Goal: Information Seeking & Learning: Learn about a topic

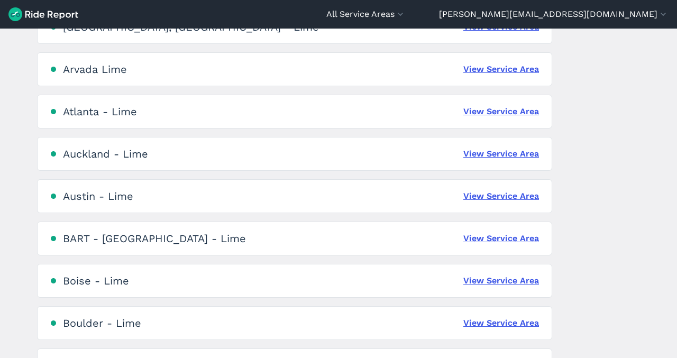
scroll to position [200, 0]
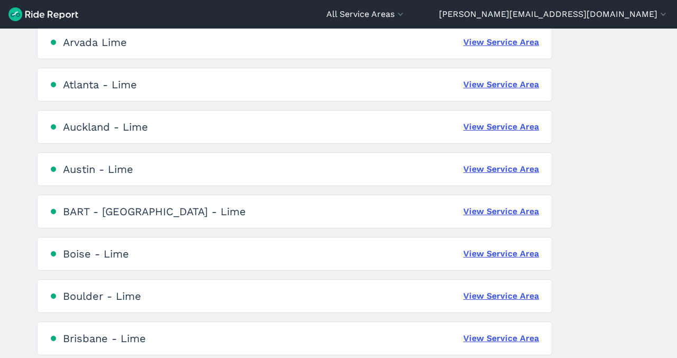
click at [122, 156] on div "[GEOGRAPHIC_DATA] - Lime View Service Area" at bounding box center [294, 169] width 515 height 34
click at [497, 131] on link "View Service Area" at bounding box center [501, 127] width 76 height 13
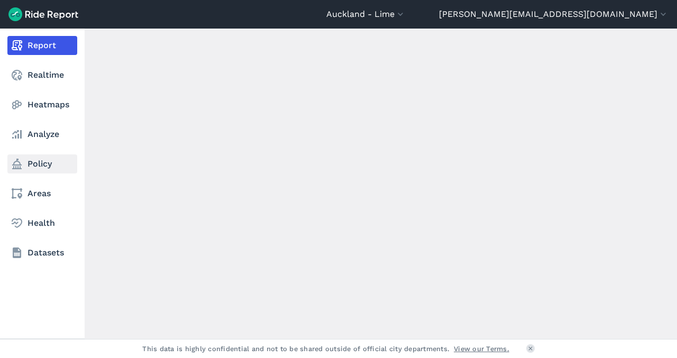
click at [40, 160] on link "Policy" at bounding box center [42, 163] width 70 height 19
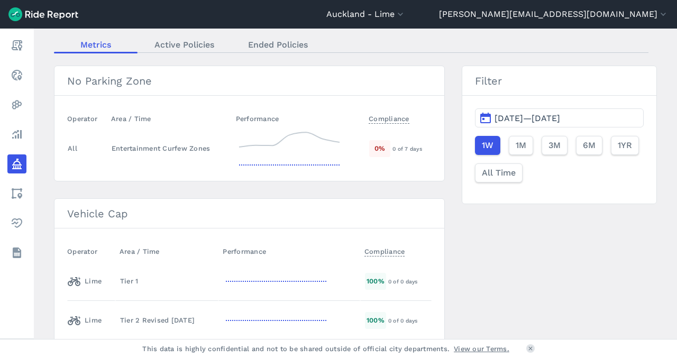
scroll to position [95, 0]
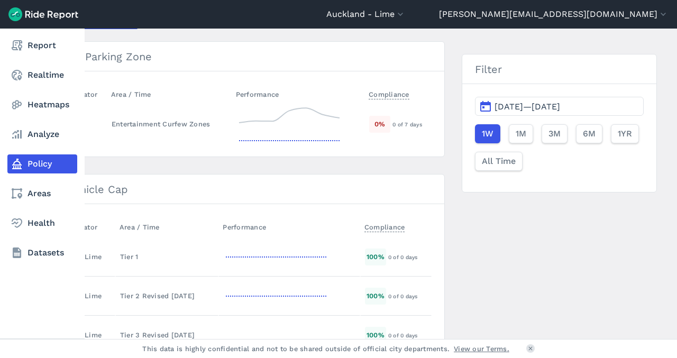
click at [23, 167] on icon at bounding box center [17, 164] width 13 height 13
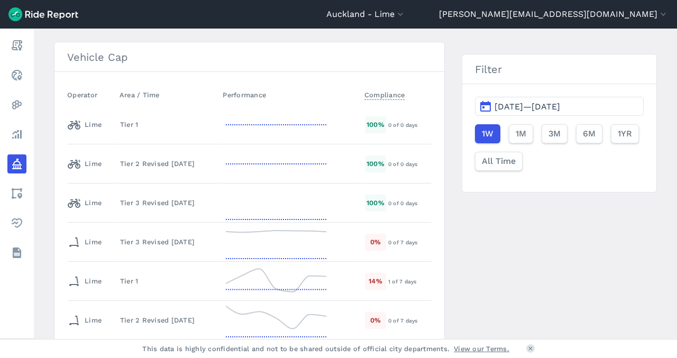
scroll to position [286, 0]
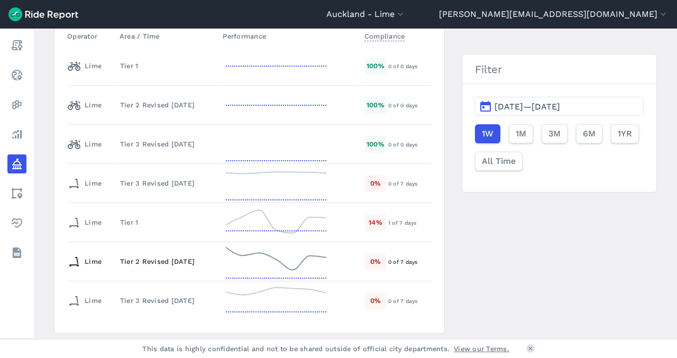
click at [145, 252] on td "Tier 2 Revised [DATE]" at bounding box center [166, 261] width 103 height 39
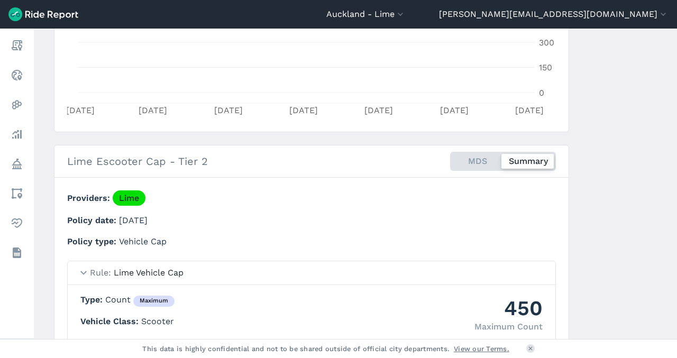
scroll to position [278, 0]
click at [480, 157] on div "MDS Summary" at bounding box center [503, 160] width 106 height 19
click at [450, 157] on input "MDS Summary" at bounding box center [450, 154] width 0 height 7
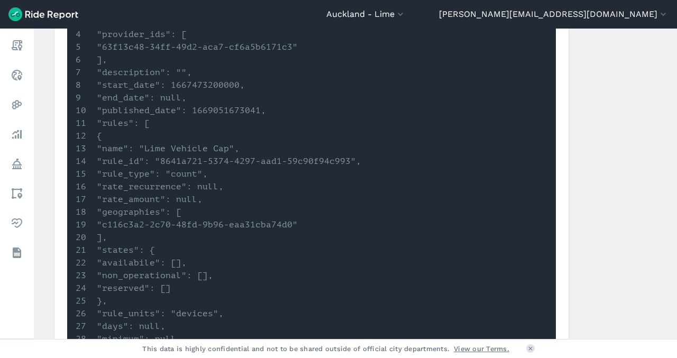
scroll to position [556, 0]
drag, startPoint x: 193, startPoint y: 176, endPoint x: 233, endPoint y: 174, distance: 39.2
click at [233, 174] on li ""rule_type": "count"," at bounding box center [253, 175] width 354 height 13
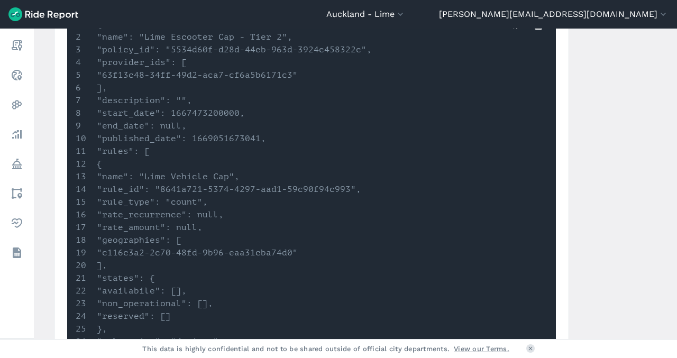
scroll to position [544, 0]
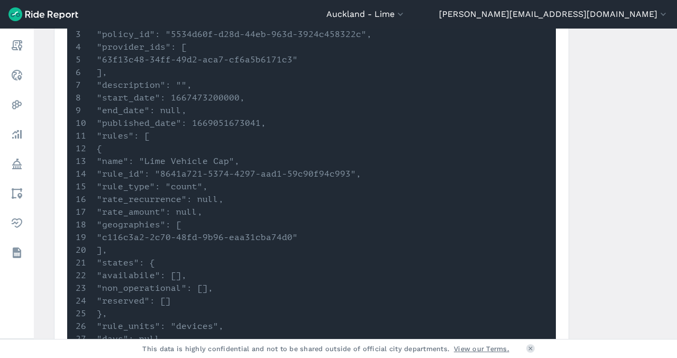
click at [232, 190] on li ""rule_type": "count"," at bounding box center [253, 186] width 354 height 13
click at [219, 188] on li ""rule_type": "count"," at bounding box center [253, 186] width 354 height 13
click at [205, 187] on li ""rule_type": "count"," at bounding box center [253, 186] width 354 height 13
drag, startPoint x: 200, startPoint y: 187, endPoint x: 227, endPoint y: 187, distance: 27.0
click at [227, 187] on li ""rule_type": "count"," at bounding box center [253, 186] width 354 height 13
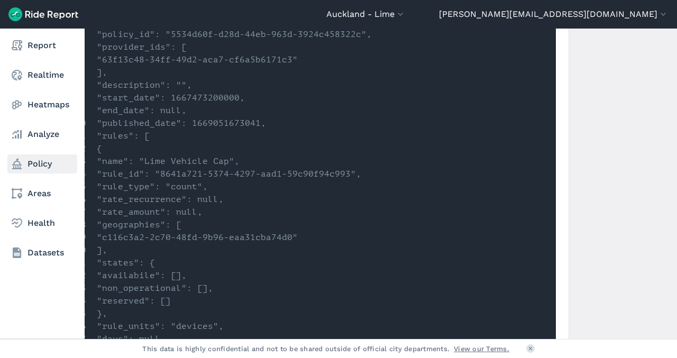
click at [43, 170] on link "Policy" at bounding box center [42, 163] width 70 height 19
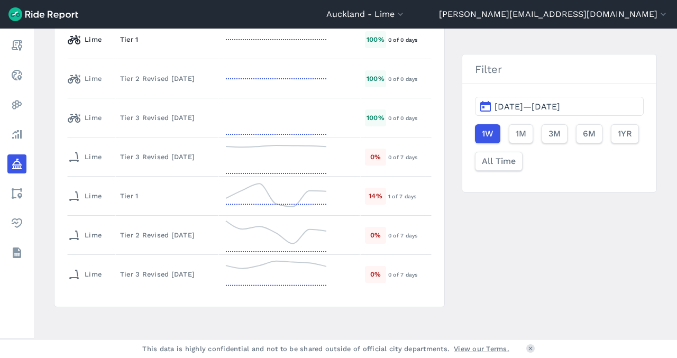
scroll to position [319, 0]
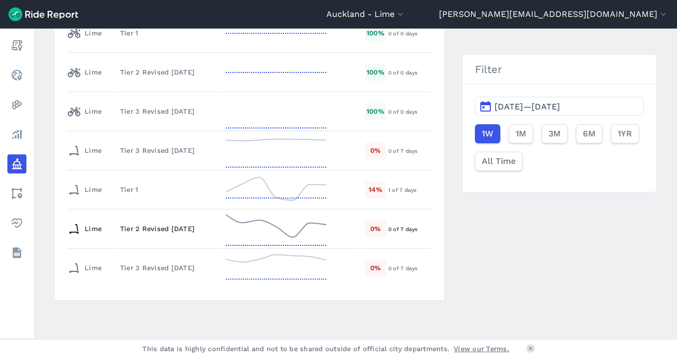
click at [180, 225] on div "Tier 2 Revised [DATE]" at bounding box center [167, 229] width 94 height 10
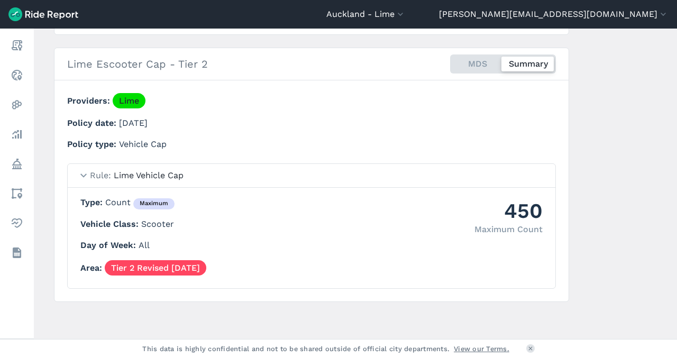
scroll to position [376, 0]
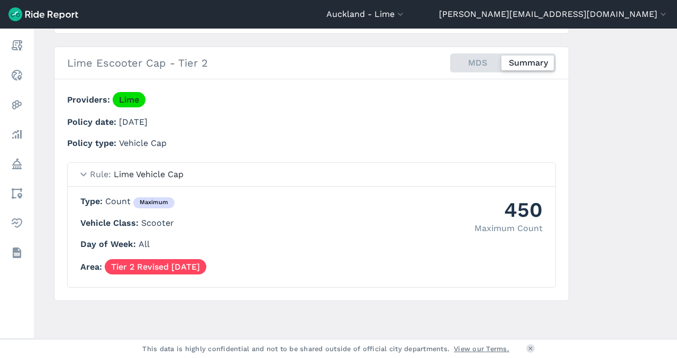
drag, startPoint x: 185, startPoint y: 207, endPoint x: 155, endPoint y: 207, distance: 30.1
click at [155, 207] on p "Type Count maximum" at bounding box center [311, 201] width 462 height 13
click at [155, 207] on div "maximum" at bounding box center [153, 203] width 41 height 12
